Goal: Navigation & Orientation: Find specific page/section

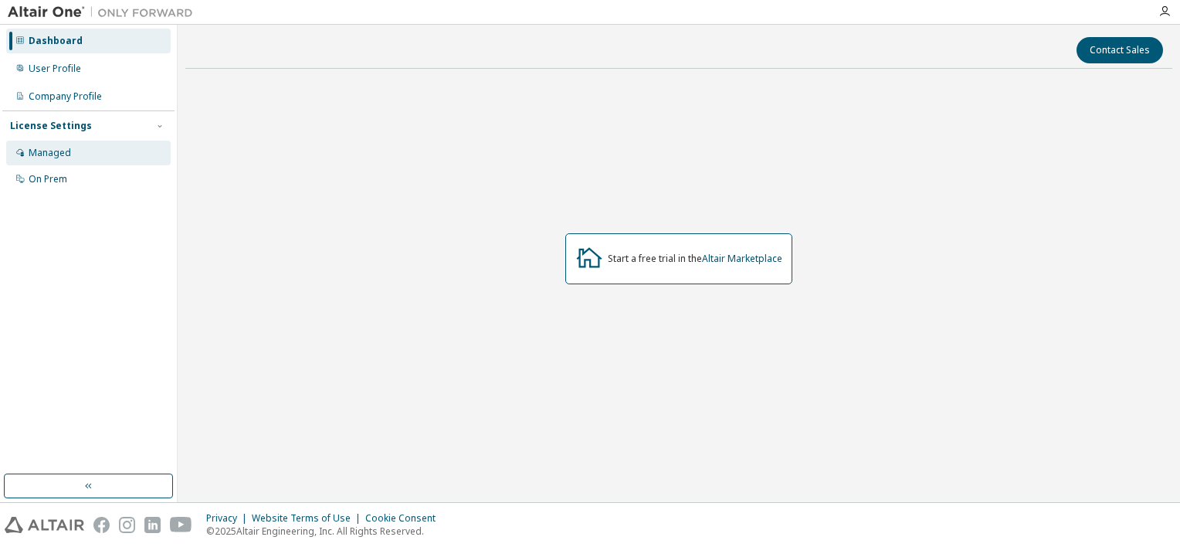
click at [61, 150] on div "Managed" at bounding box center [50, 153] width 42 height 12
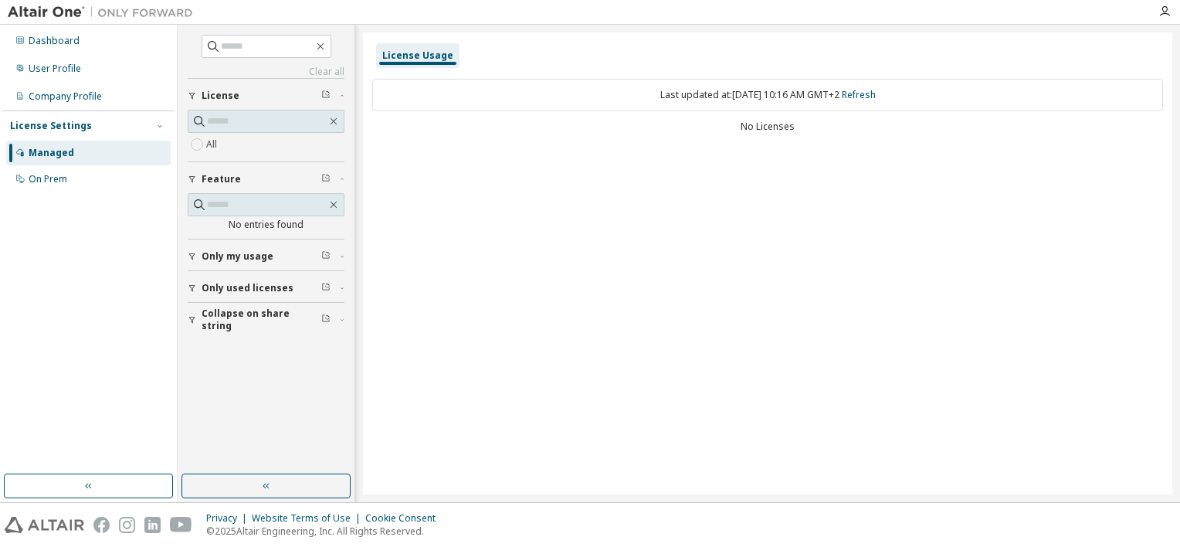
click at [256, 277] on button "Only used licenses" at bounding box center [266, 288] width 157 height 34
click at [230, 253] on span "Only my usage" at bounding box center [238, 256] width 72 height 12
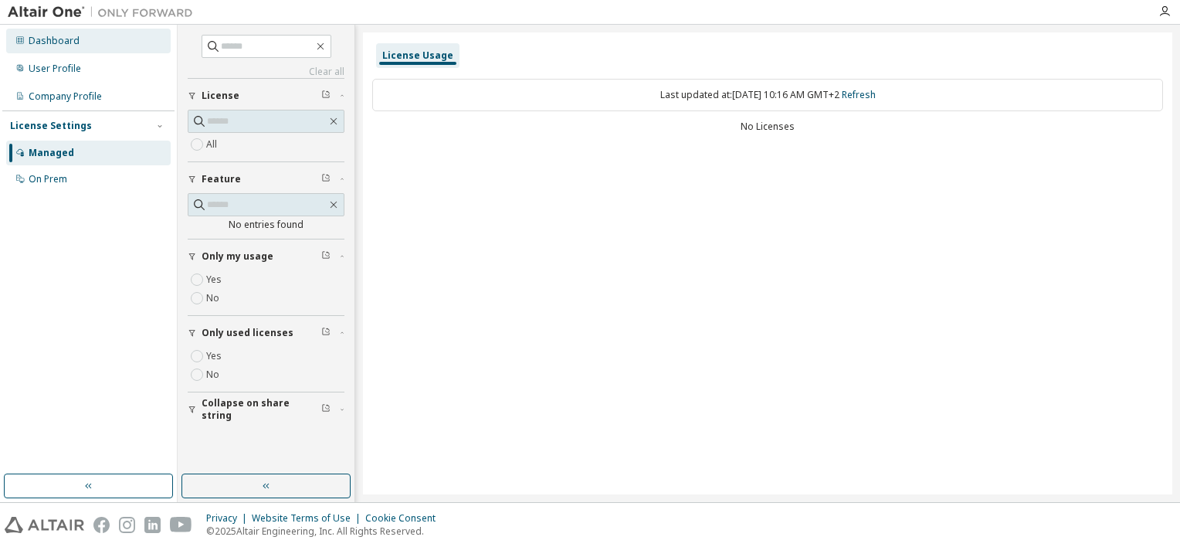
click at [40, 43] on div "Dashboard" at bounding box center [54, 41] width 51 height 12
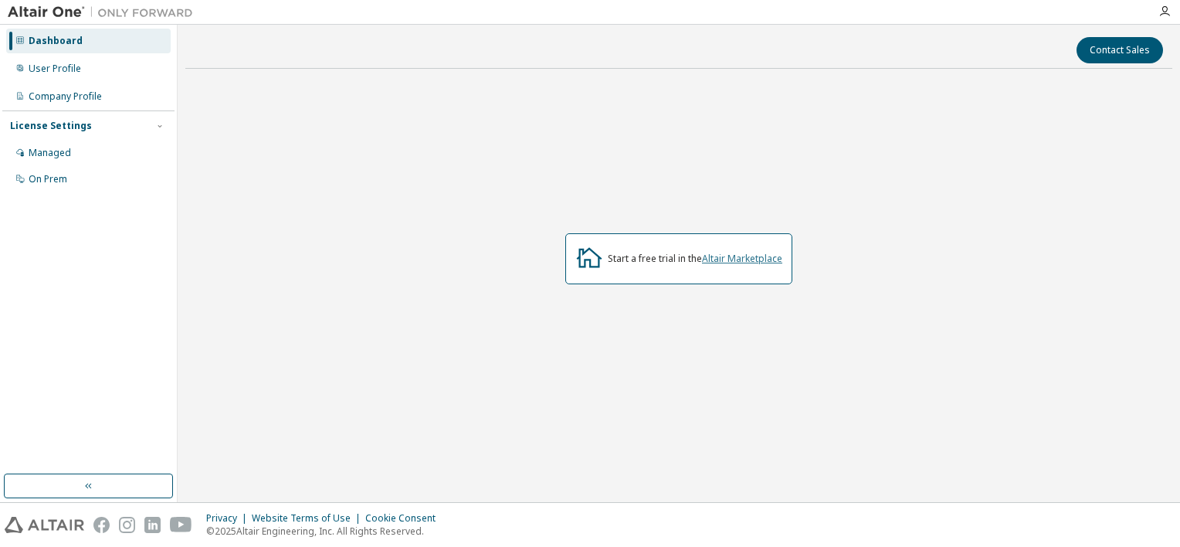
click at [748, 259] on link "Altair Marketplace" at bounding box center [742, 258] width 80 height 13
